Goal: Task Accomplishment & Management: Complete application form

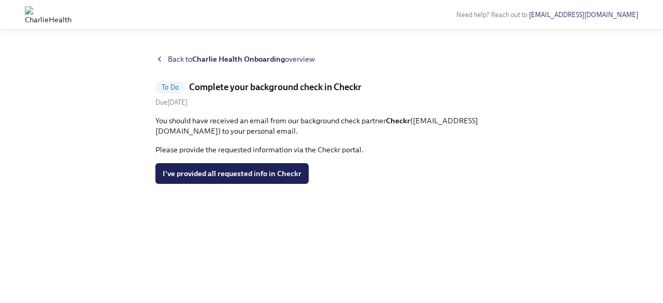
click at [162, 59] on icon at bounding box center [159, 59] width 8 height 8
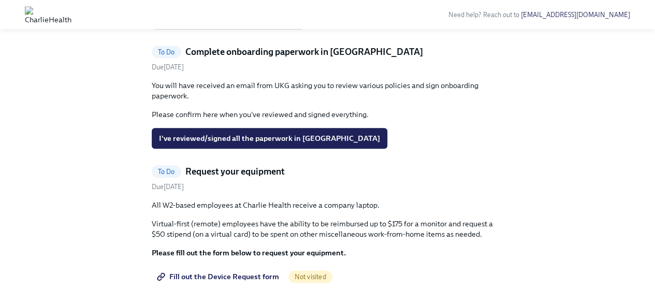
scroll to position [518, 0]
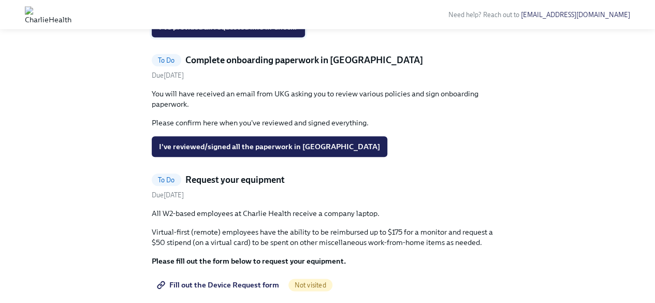
click at [242, 32] on span "I've provided all requested info in Checkr" at bounding box center [228, 27] width 139 height 10
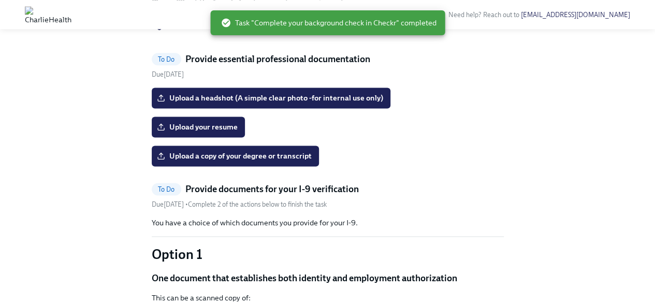
scroll to position [674, 0]
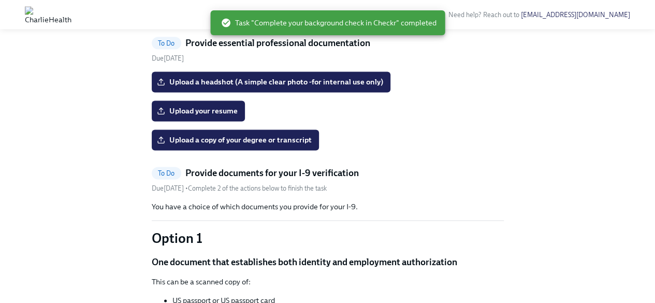
click at [255, 15] on span "Fill out the Device Request form" at bounding box center [219, 10] width 120 height 10
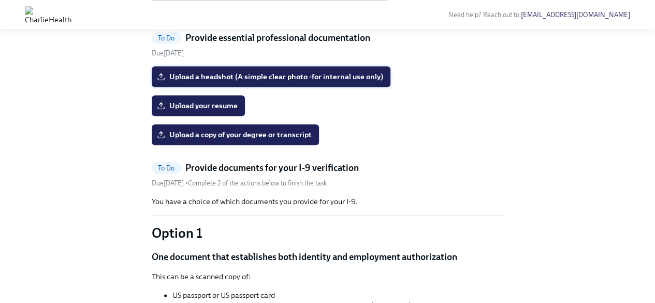
scroll to position [518, 0]
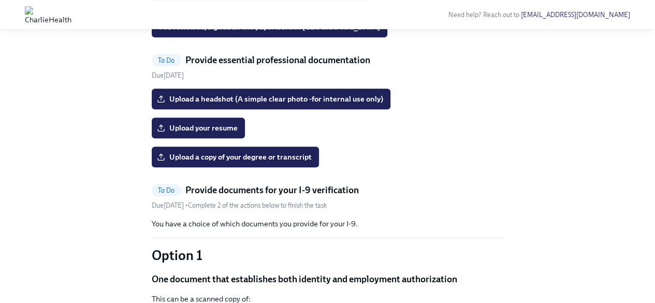
drag, startPoint x: 180, startPoint y: 128, endPoint x: 460, endPoint y: 157, distance: 280.8
click at [403, 37] on div "You will have received an email from UKG asking you to review various policies …" at bounding box center [328, 3] width 352 height 68
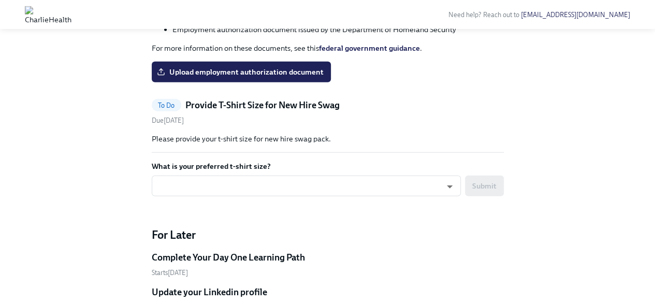
scroll to position [1295, 0]
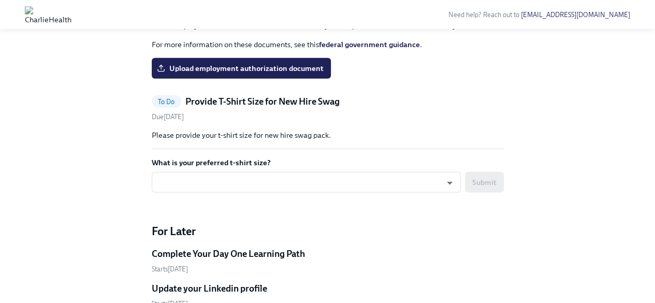
drag, startPoint x: 239, startPoint y: 96, endPoint x: 309, endPoint y: 97, distance: 70.0
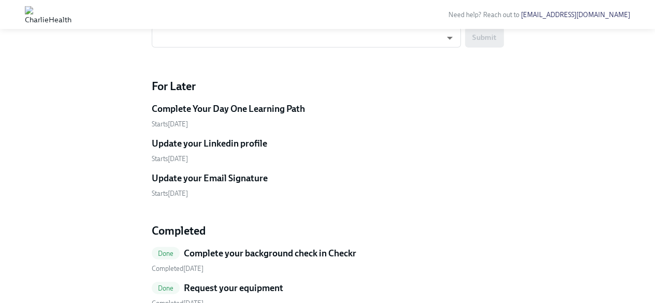
scroll to position [1451, 0]
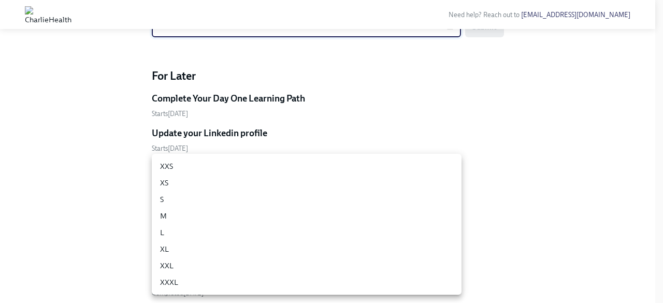
click at [173, 221] on li "M" at bounding box center [307, 216] width 310 height 17
type input "UEGyU4SCa"
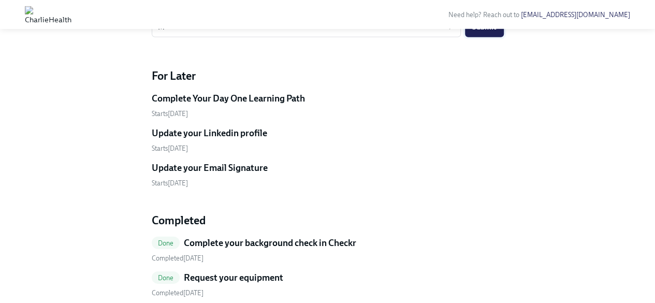
click at [485, 32] on span "Submit" at bounding box center [485, 27] width 24 height 10
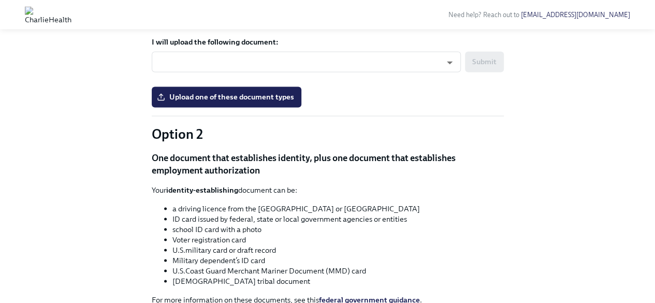
scroll to position [889, 0]
